Goal: Transaction & Acquisition: Obtain resource

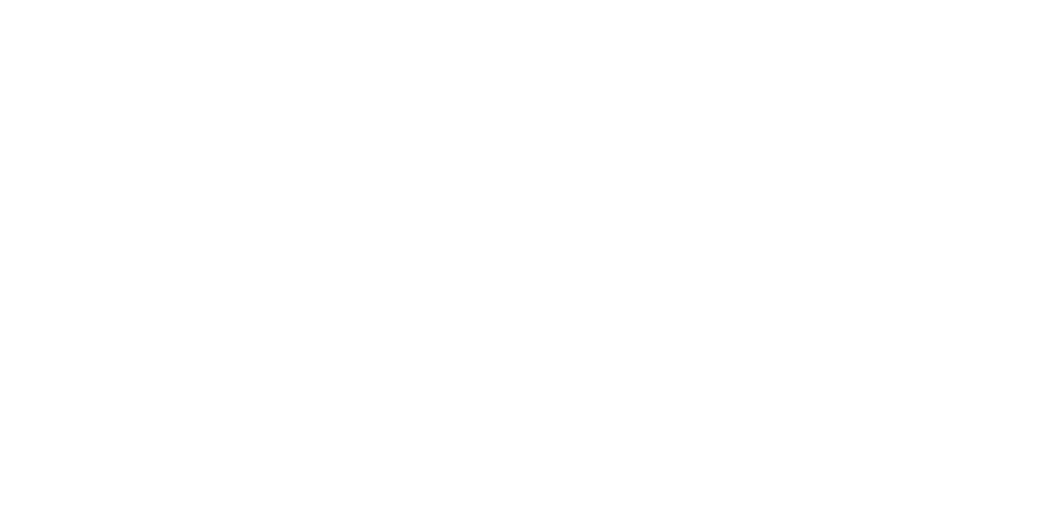
click at [333, 204] on html at bounding box center [526, 261] width 1052 height 522
click at [627, 415] on html at bounding box center [526, 261] width 1052 height 522
click at [192, 113] on html at bounding box center [526, 261] width 1052 height 522
click at [625, 58] on div at bounding box center [526, 261] width 1052 height 522
click at [633, 68] on div at bounding box center [526, 261] width 1052 height 522
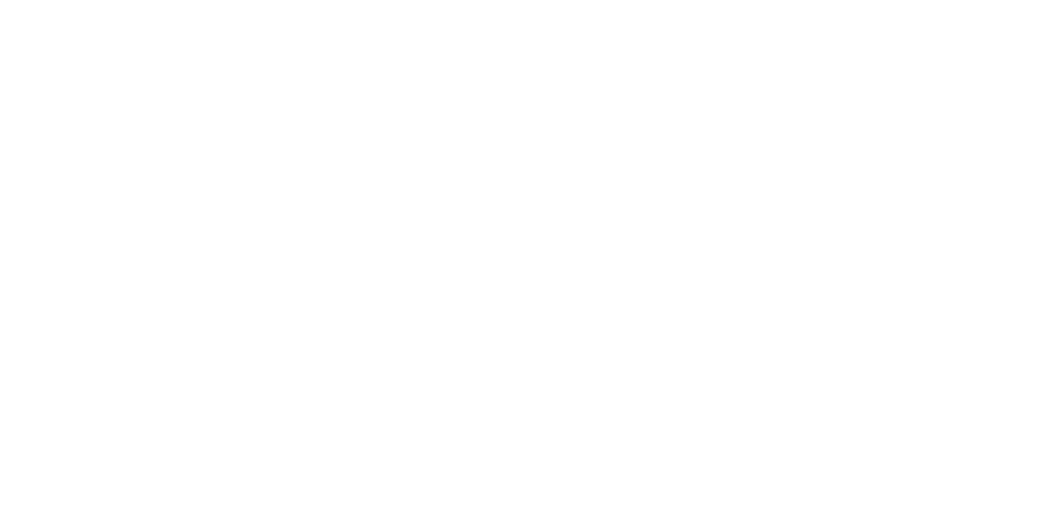
click at [683, 64] on div at bounding box center [526, 261] width 1052 height 522
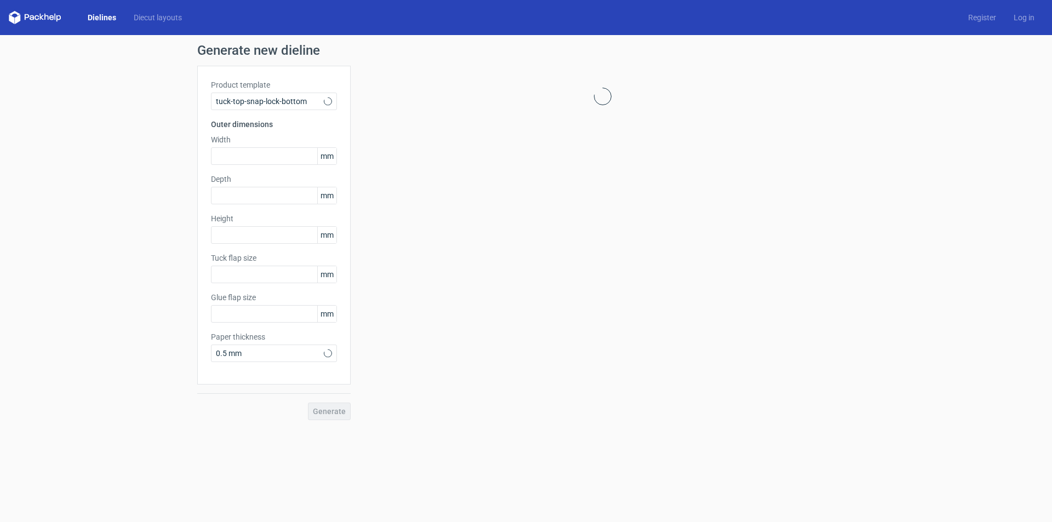
type input "15"
type input "10"
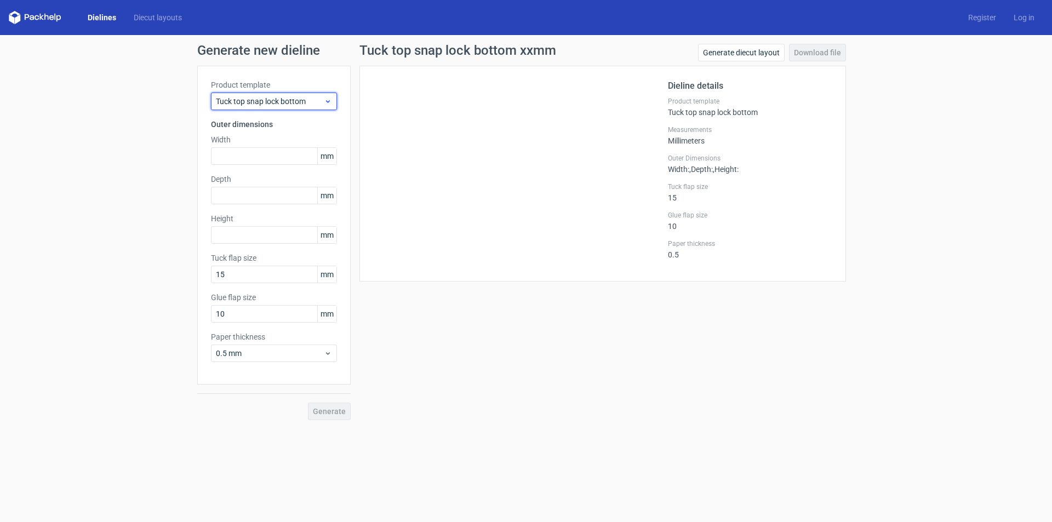
click at [308, 105] on span "Tuck top snap lock bottom" at bounding box center [270, 101] width 108 height 11
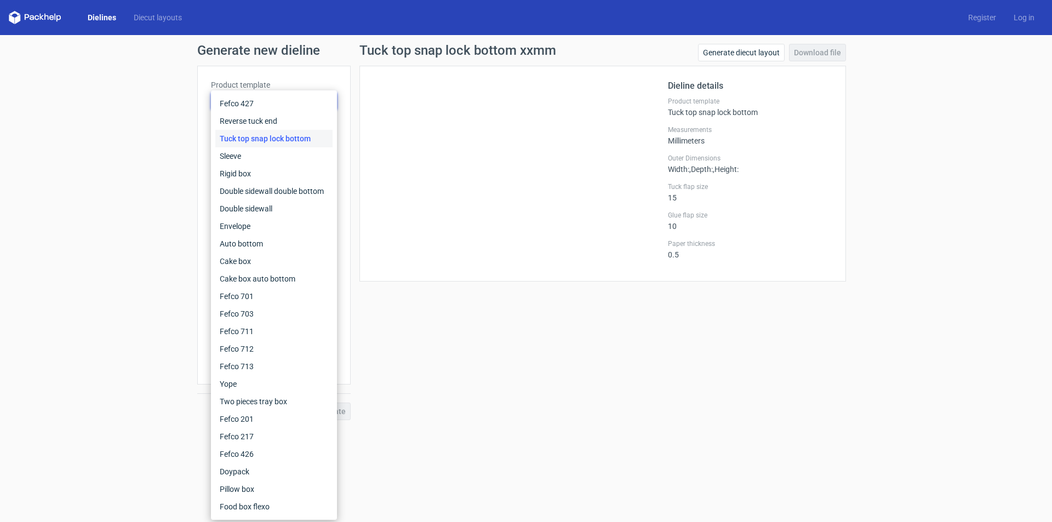
drag, startPoint x: 538, startPoint y: 124, endPoint x: 408, endPoint y: 163, distance: 136.1
click at [538, 125] on div at bounding box center [520, 173] width 295 height 188
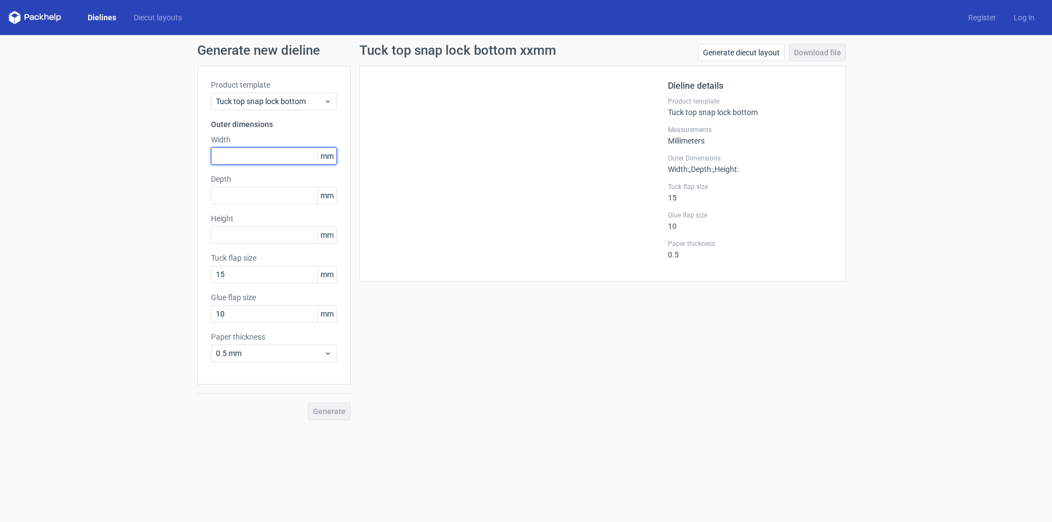
click at [267, 164] on input "text" at bounding box center [274, 156] width 126 height 18
click at [258, 192] on div "Product template Tuck top snap lock bottom Outer dimensions Width 10 mm Depth m…" at bounding box center [273, 225] width 153 height 319
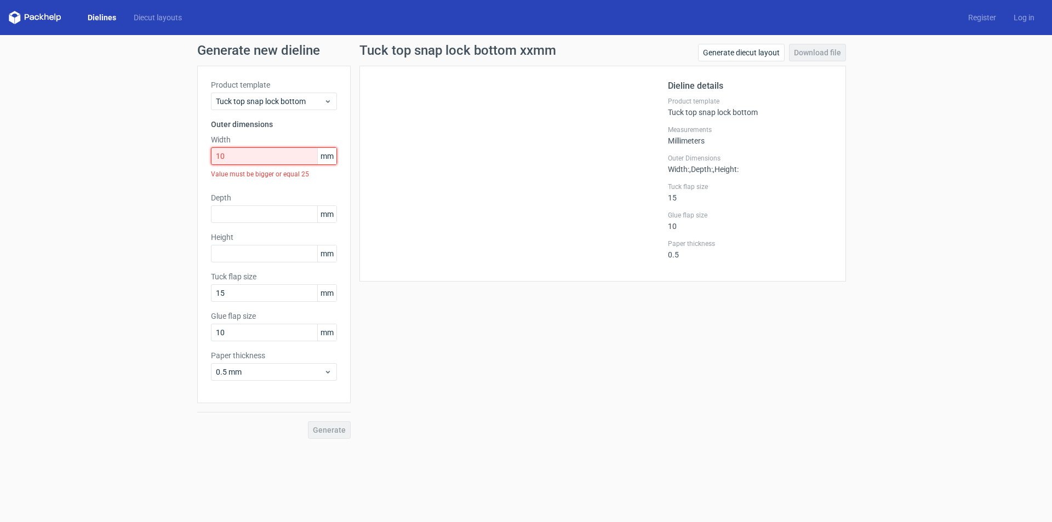
drag, startPoint x: 259, startPoint y: 159, endPoint x: 209, endPoint y: 158, distance: 49.9
click at [209, 158] on div "Product template Tuck top snap lock bottom Outer dimensions Width 10 mm Value m…" at bounding box center [273, 234] width 153 height 337
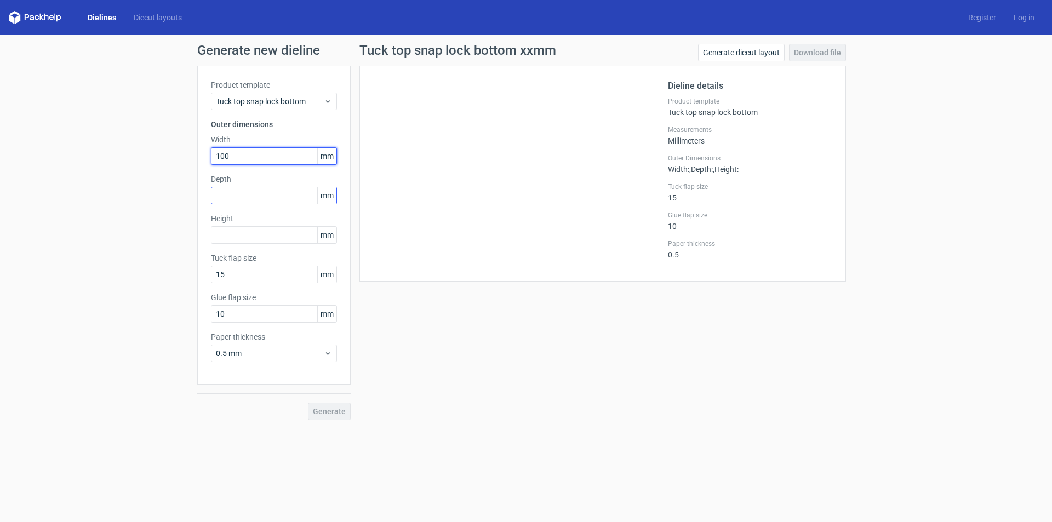
type input "100"
click at [221, 197] on input "text" at bounding box center [274, 196] width 126 height 18
click at [245, 240] on div "Height mm" at bounding box center [274, 228] width 126 height 31
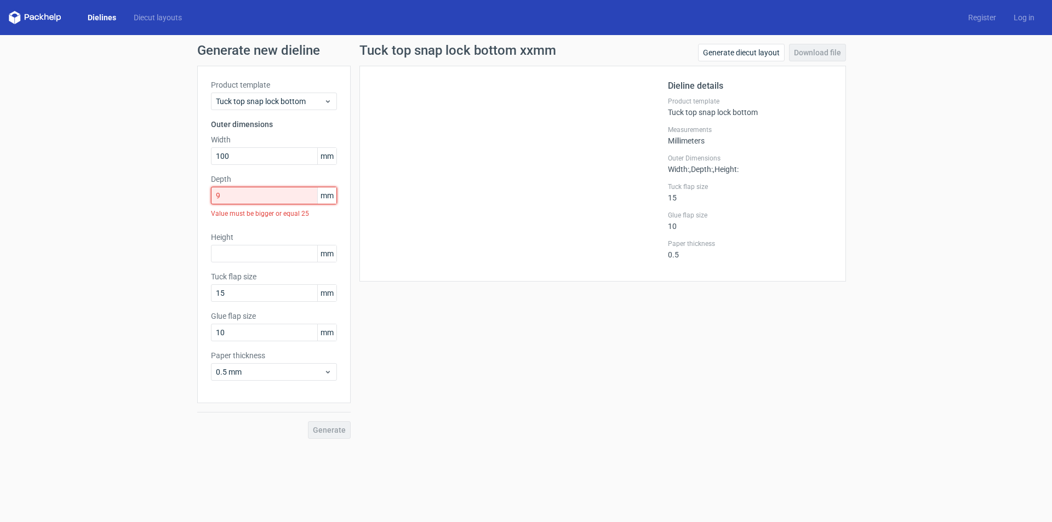
drag, startPoint x: 237, startPoint y: 202, endPoint x: 173, endPoint y: 197, distance: 64.3
click at [173, 197] on div "Generate new dieline Product template Tuck top snap lock bottom Outer dimension…" at bounding box center [526, 241] width 1052 height 413
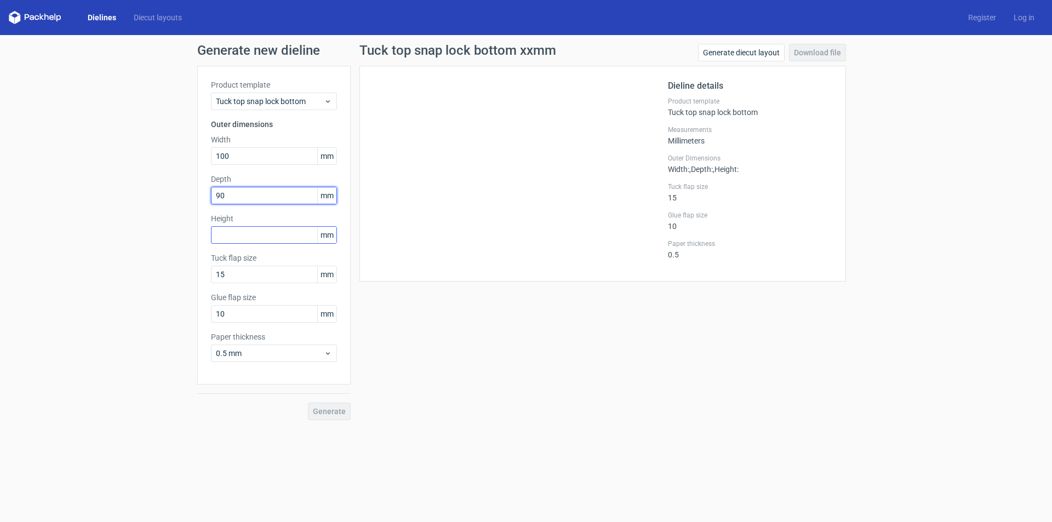
type input "90"
click at [230, 233] on input "text" at bounding box center [274, 235] width 126 height 18
type input "215"
click at [397, 310] on div "Tuck top snap lock bottom xxmm Generate diecut layout Download file Dieline det…" at bounding box center [603, 232] width 504 height 376
click at [339, 414] on span "Generate" at bounding box center [329, 412] width 33 height 8
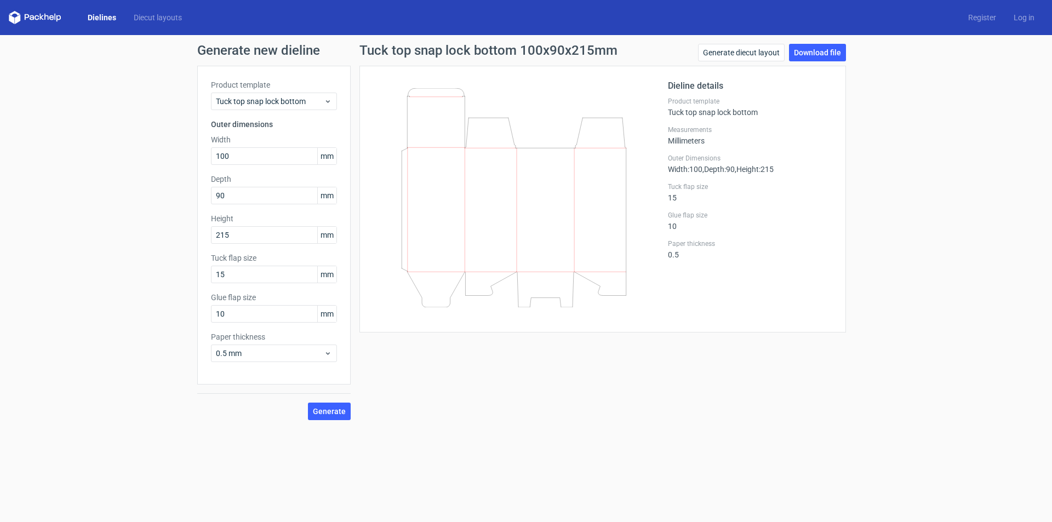
click at [611, 330] on div "Dieline details Product template Tuck top snap lock bottom Measurements Millime…" at bounding box center [602, 199] width 487 height 267
click at [55, 285] on div "Generate new dieline Product template Tuck top snap lock bottom Outer dimension…" at bounding box center [526, 232] width 1052 height 394
drag, startPoint x: 232, startPoint y: 190, endPoint x: 170, endPoint y: 190, distance: 61.4
click at [170, 190] on div "Generate new dieline Product template Tuck top snap lock bottom Outer dimension…" at bounding box center [526, 232] width 1052 height 394
type input "100"
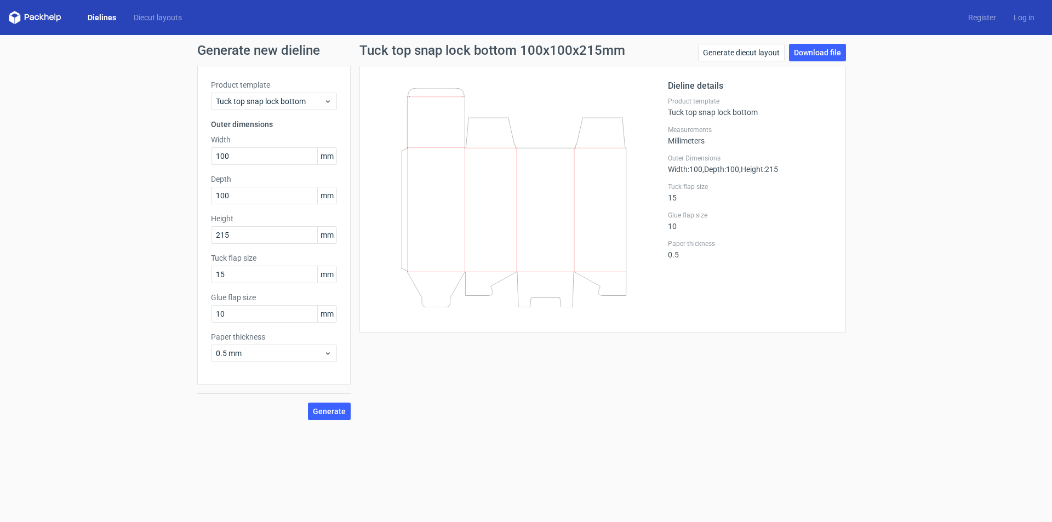
click at [187, 276] on div "Generate new dieline Product template Tuck top snap lock bottom Outer dimension…" at bounding box center [526, 232] width 1052 height 394
click at [332, 415] on span "Generate" at bounding box center [329, 412] width 33 height 8
click at [833, 51] on link "Download file" at bounding box center [817, 53] width 57 height 18
